Goal: Check status: Check status

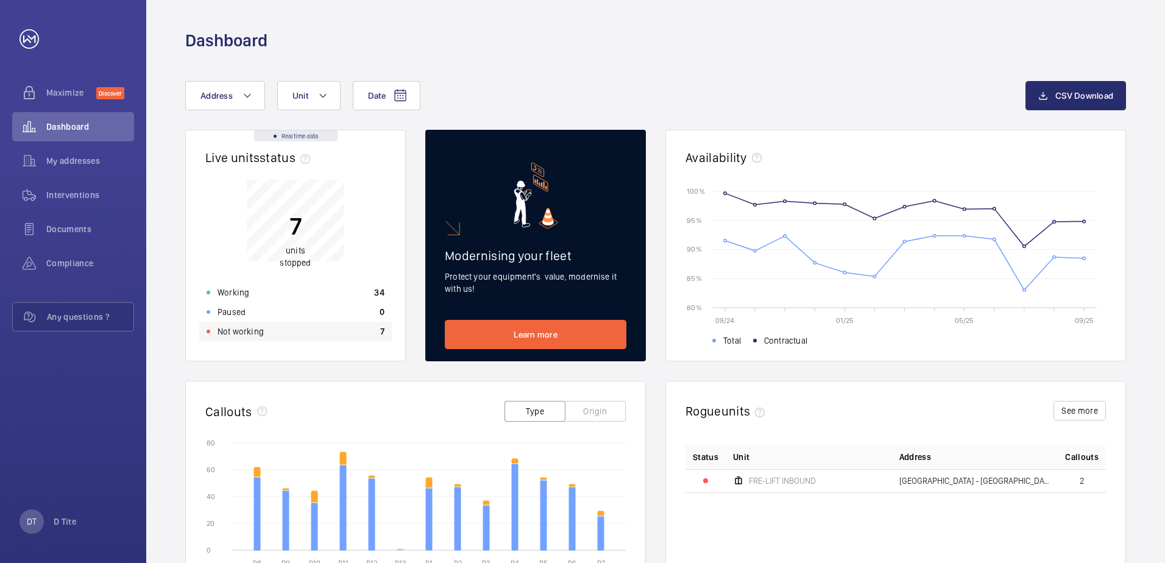
click at [280, 334] on div "Not working 7" at bounding box center [295, 331] width 192 height 19
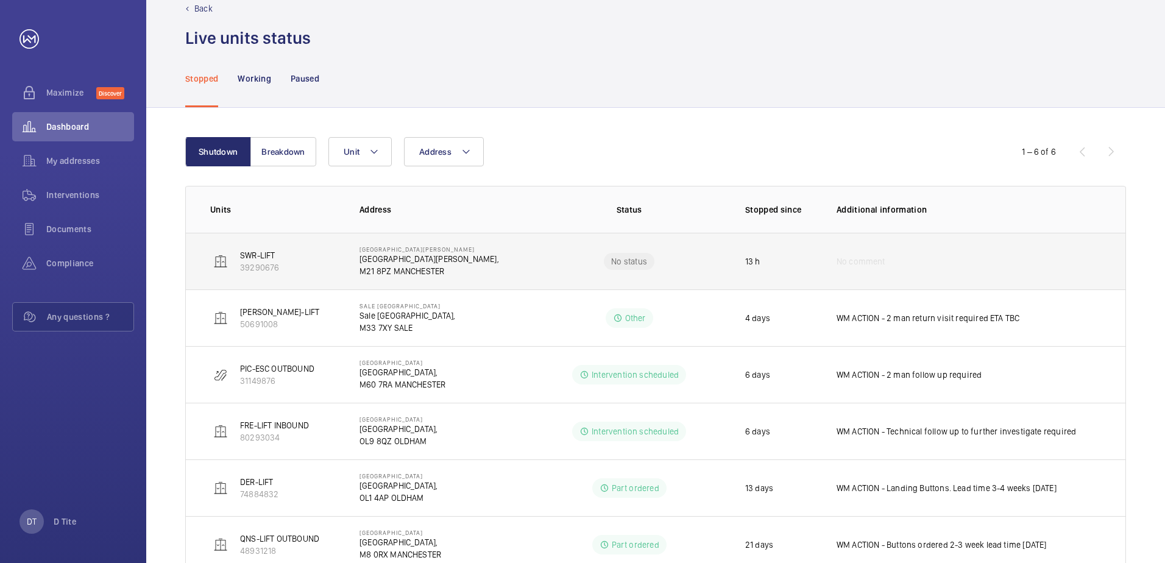
scroll to position [5, 0]
